Goal: Task Accomplishment & Management: Use online tool/utility

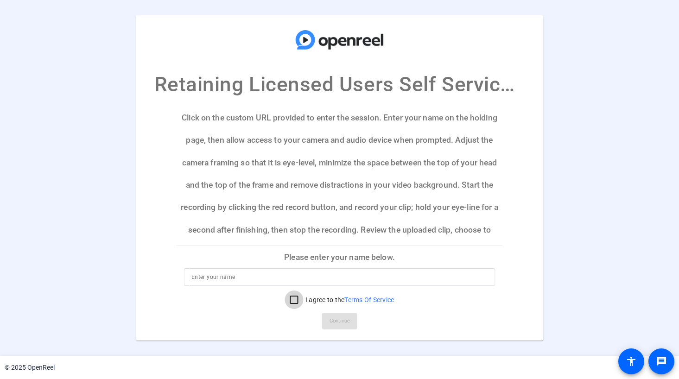
click at [292, 299] on input "I agree to the Terms Of Service" at bounding box center [294, 300] width 19 height 19
checkbox input "true"
click at [272, 270] on div at bounding box center [339, 277] width 296 height 18
type input "[PERSON_NAME]"
click at [332, 322] on span "Continue" at bounding box center [339, 321] width 20 height 14
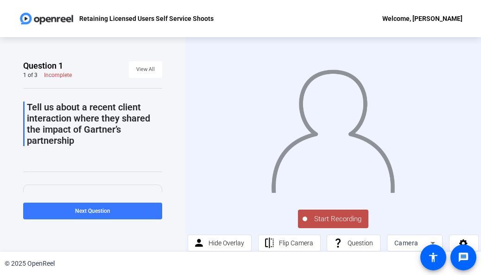
click at [328, 219] on span "Start Recording" at bounding box center [337, 219] width 61 height 11
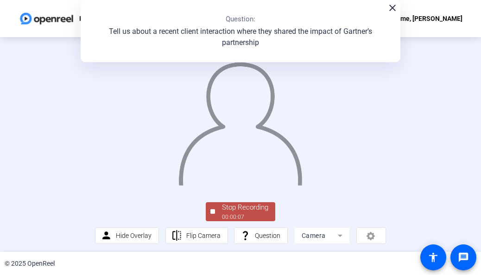
scroll to position [11, 0]
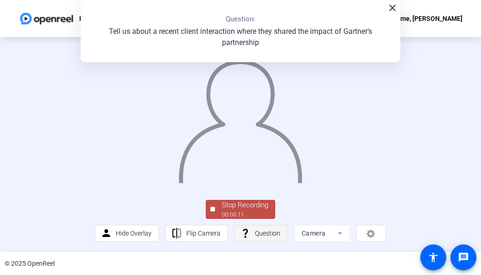
click at [257, 236] on span "Question" at bounding box center [267, 232] width 25 height 7
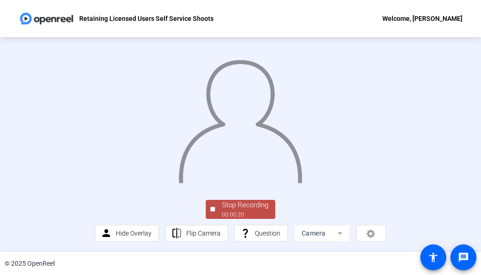
click at [235, 217] on div "00:00:20" at bounding box center [245, 214] width 46 height 8
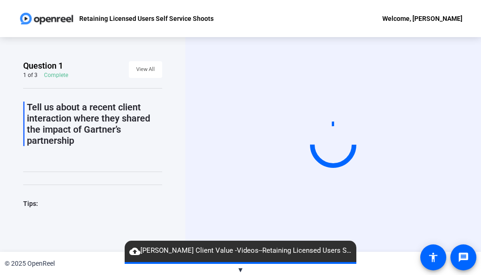
scroll to position [34, 0]
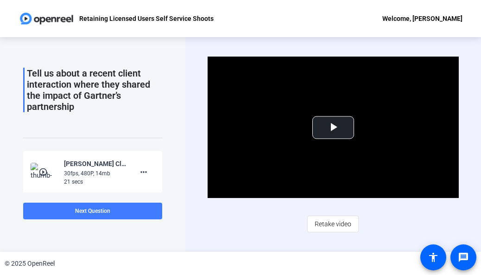
click at [92, 214] on span "Next Question" at bounding box center [92, 211] width 35 height 6
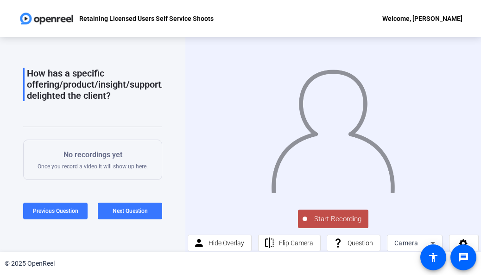
click at [317, 220] on span "Start Recording" at bounding box center [337, 219] width 61 height 11
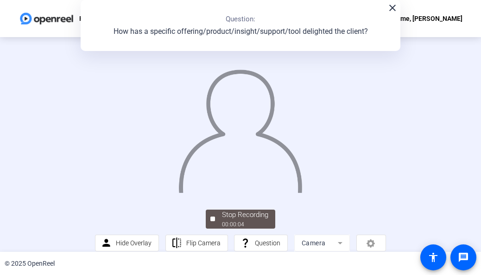
click at [388, 13] on div "close Question: How has a specific offering/product/insight/support/tool deligh…" at bounding box center [241, 25] width 320 height 51
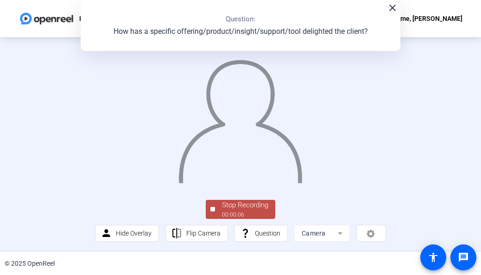
click at [251, 209] on div "Stop Recording" at bounding box center [245, 205] width 46 height 11
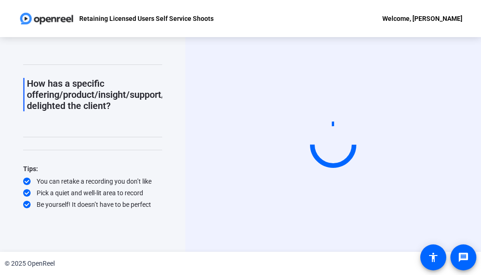
scroll to position [0, 0]
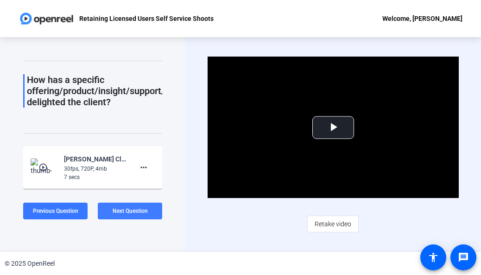
click at [131, 212] on span "Next Question" at bounding box center [130, 211] width 35 height 6
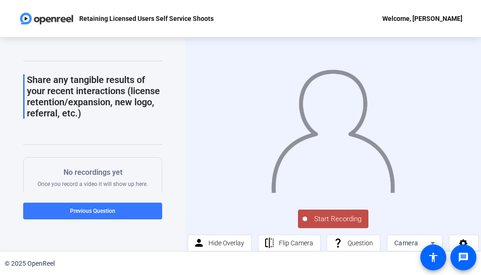
click at [327, 218] on span "Start Recording" at bounding box center [337, 219] width 61 height 11
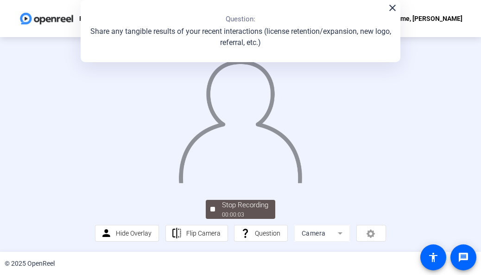
scroll to position [42, 0]
click at [231, 207] on div "Stop Recording" at bounding box center [245, 205] width 46 height 11
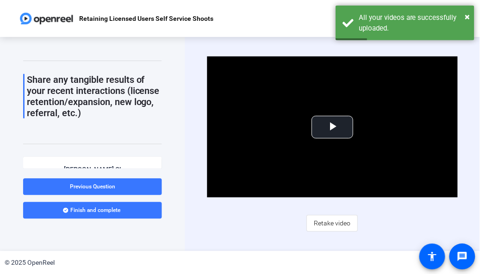
scroll to position [27, 0]
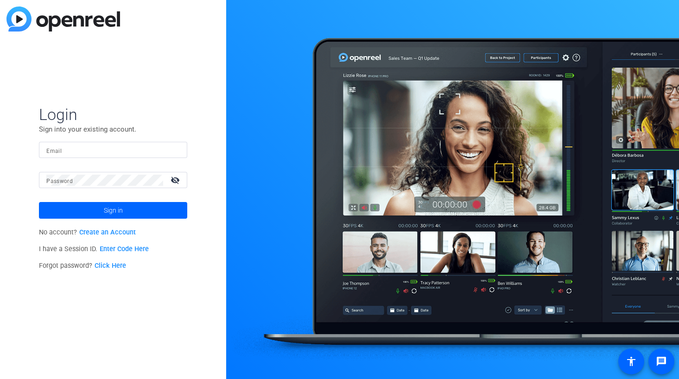
click at [124, 149] on input "Email" at bounding box center [112, 150] width 133 height 11
type input "[PERSON_NAME][EMAIL_ADDRESS][PERSON_NAME][PERSON_NAME][DOMAIN_NAME]"
click at [105, 215] on span "Sign in" at bounding box center [113, 210] width 19 height 23
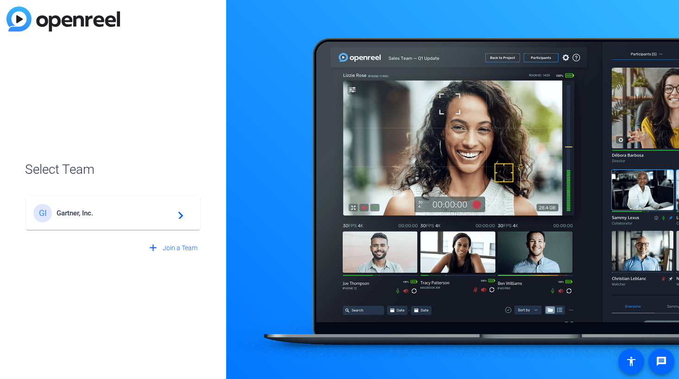
click at [110, 222] on mat-card-content "GI Gartner, Inc. navigate_next" at bounding box center [113, 212] width 174 height 33
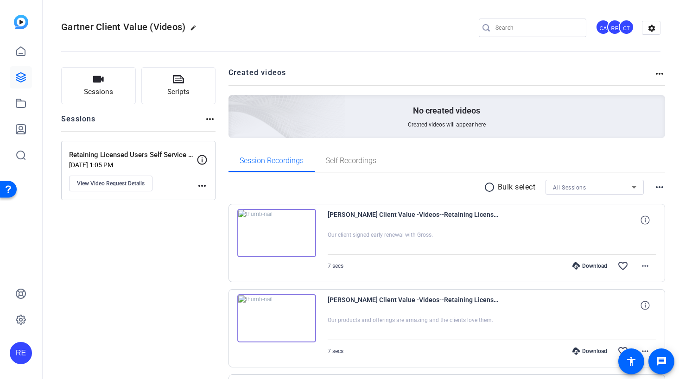
click at [274, 234] on img at bounding box center [276, 233] width 79 height 48
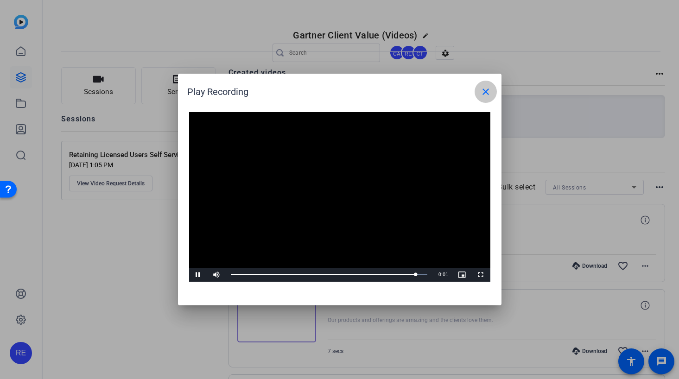
click at [480, 92] on mat-icon "close" at bounding box center [485, 91] width 11 height 11
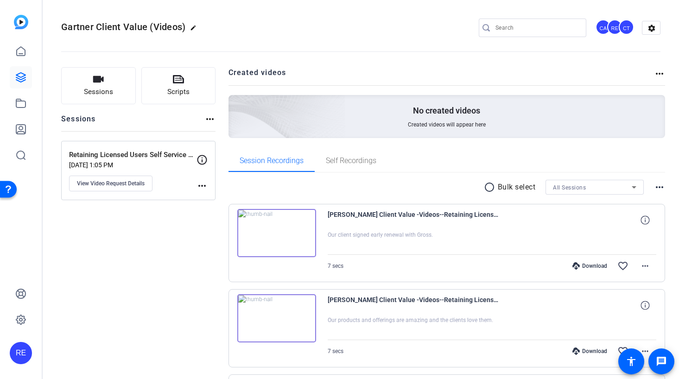
click at [273, 316] on img at bounding box center [276, 318] width 79 height 48
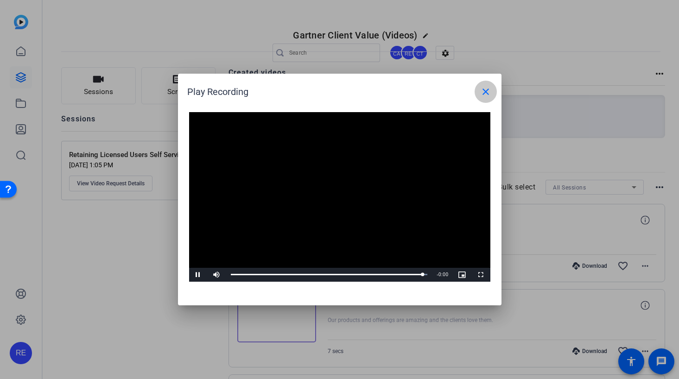
click at [486, 92] on mat-icon "close" at bounding box center [485, 91] width 11 height 11
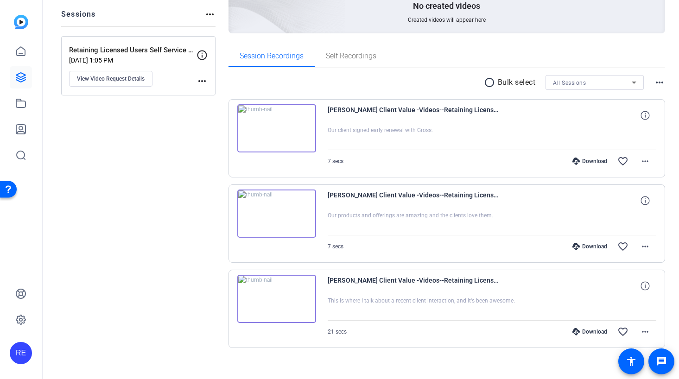
scroll to position [115, 0]
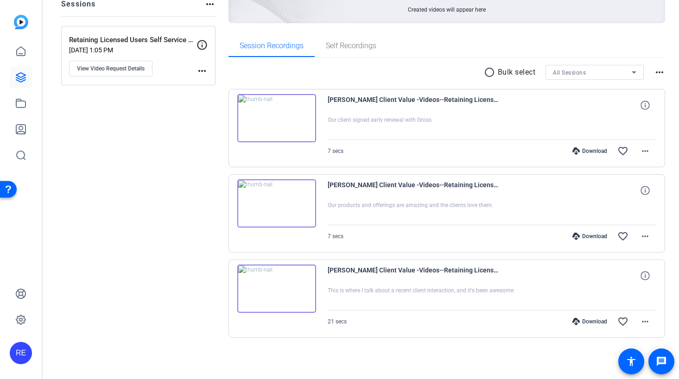
click at [274, 290] on img at bounding box center [276, 289] width 79 height 48
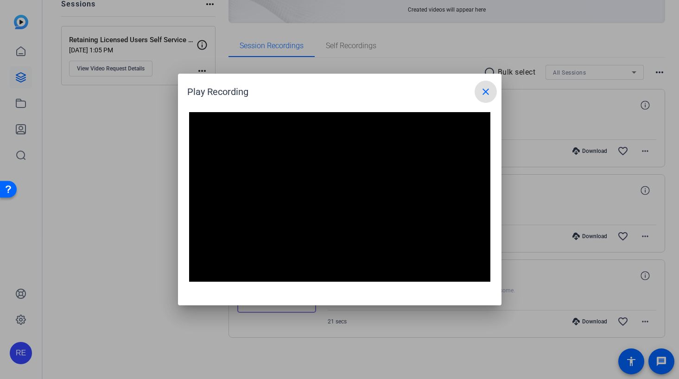
click at [485, 94] on mat-icon "close" at bounding box center [485, 91] width 11 height 11
